Goal: Task Accomplishment & Management: Manage account settings

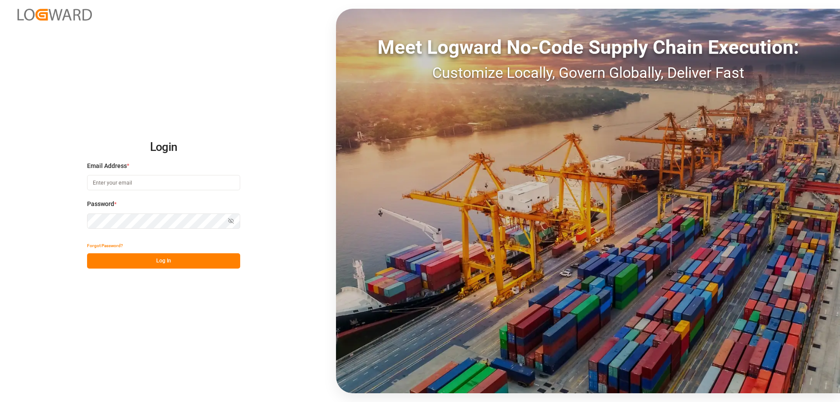
type input "[PERSON_NAME][EMAIL_ADDRESS][DOMAIN_NAME]"
click at [118, 257] on button "Log In" at bounding box center [163, 260] width 153 height 15
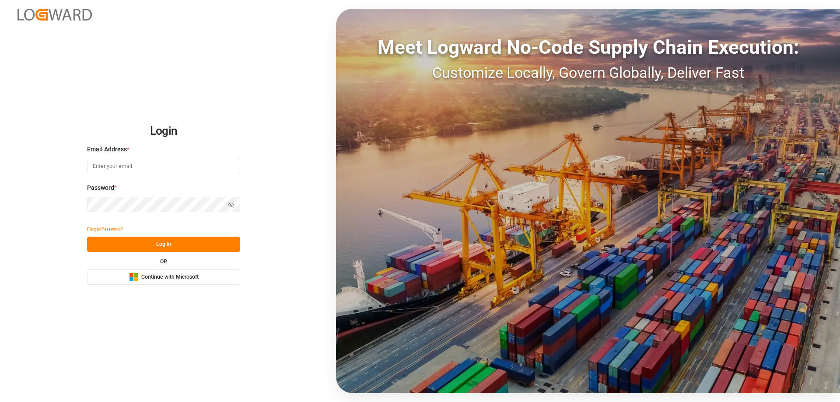
type input "[PERSON_NAME][EMAIL_ADDRESS][DOMAIN_NAME]"
click at [111, 240] on button "Log In" at bounding box center [163, 244] width 153 height 15
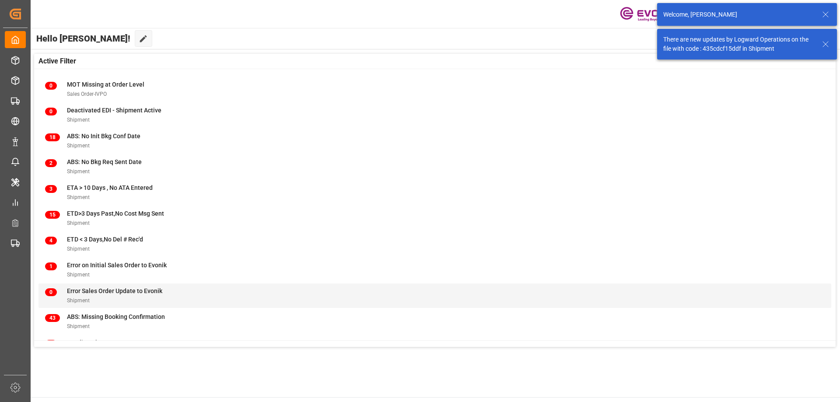
scroll to position [112, 0]
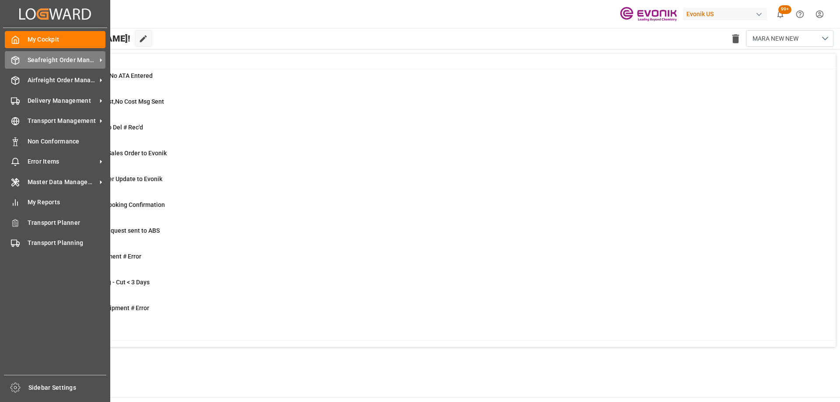
click at [15, 61] on icon at bounding box center [15, 60] width 9 height 9
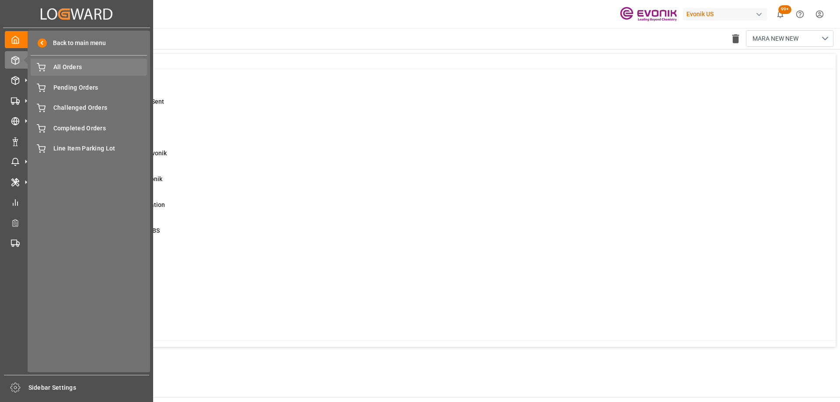
click at [68, 71] on span "All Orders" at bounding box center [100, 67] width 94 height 9
